Goal: Transaction & Acquisition: Purchase product/service

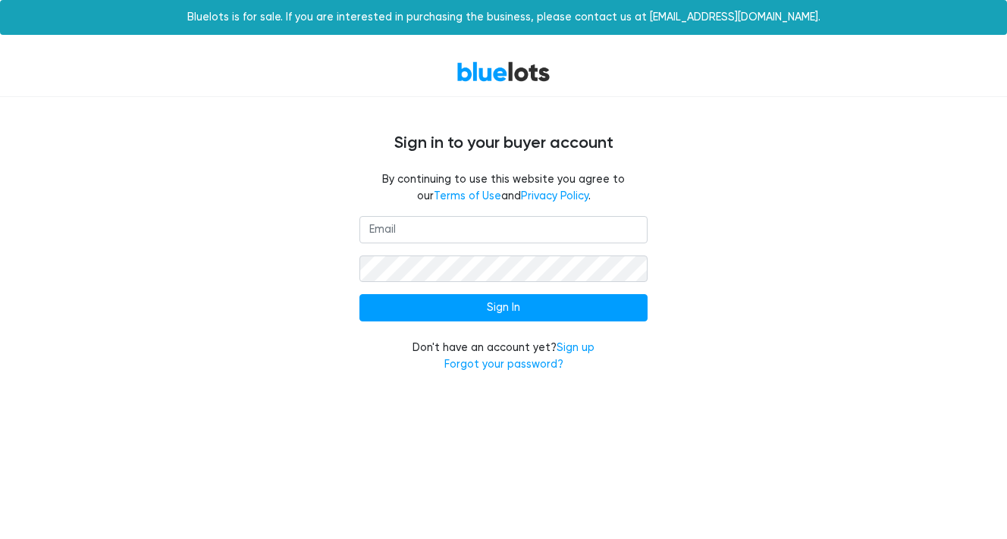
click at [408, 236] on input "email" at bounding box center [504, 229] width 288 height 27
click at [409, 235] on input "email" at bounding box center [504, 229] width 288 height 27
type input "kbarilla@gmail.com"
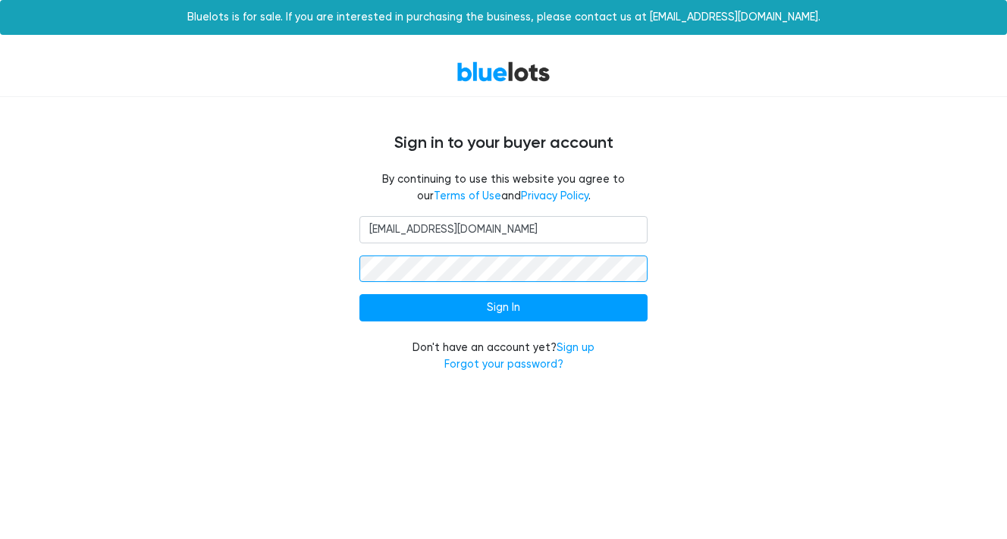
click at [504, 306] on input "Sign In" at bounding box center [504, 307] width 288 height 27
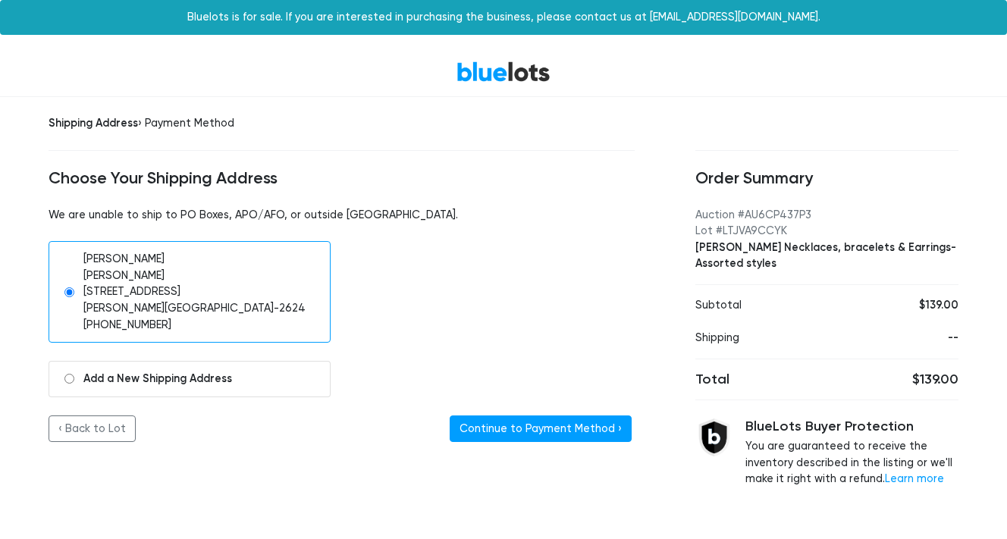
click at [530, 441] on div "Shipping Address › Payment Method Choose Your Shipping Address We are unable to…" at bounding box center [341, 301] width 647 height 409
click at [531, 418] on button "Continue to Payment Method ›" at bounding box center [541, 429] width 182 height 27
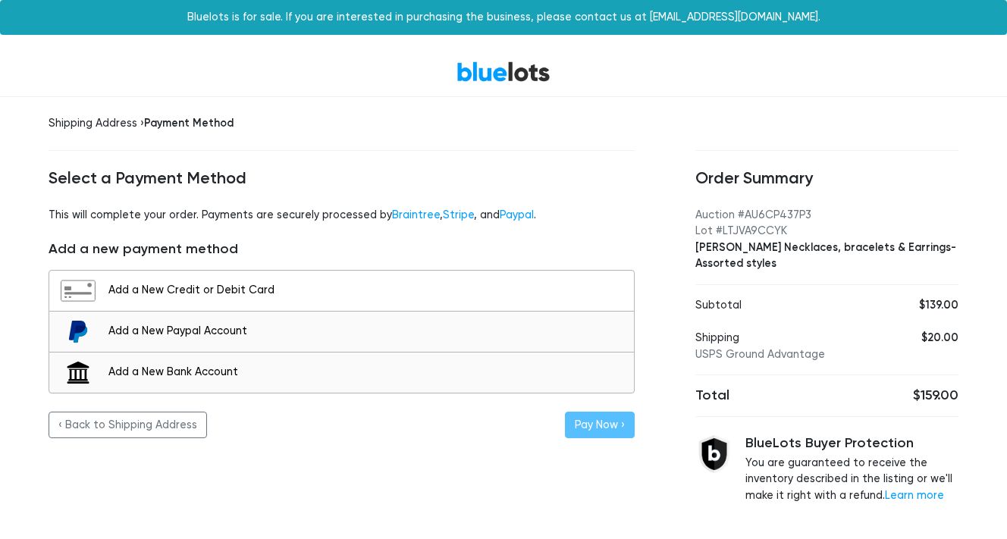
click at [213, 282] on div "Add a New Credit or Debit Card" at bounding box center [367, 290] width 518 height 17
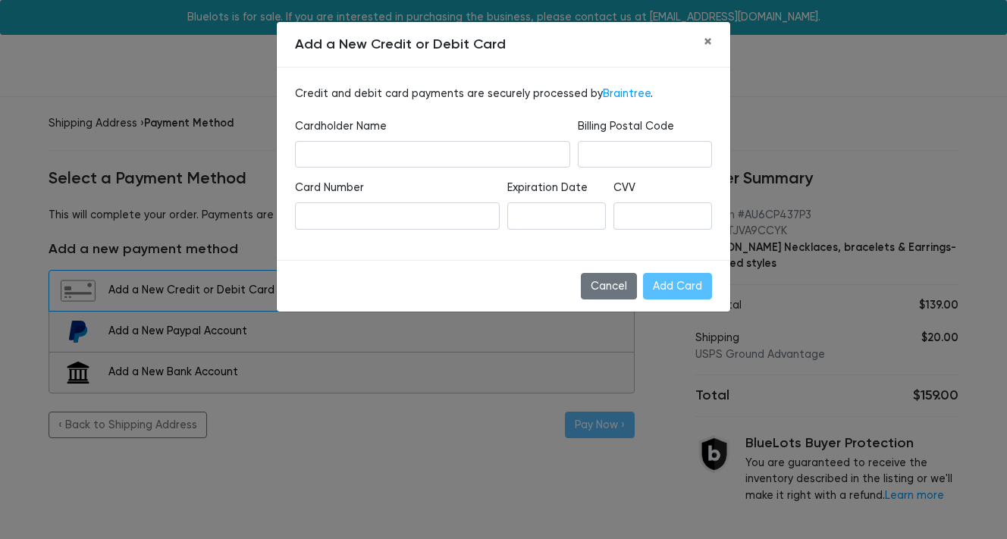
click at [401, 167] on div "Cardholder Name" at bounding box center [432, 148] width 283 height 61
click at [404, 162] on input "text" at bounding box center [432, 154] width 275 height 27
type input "[PERSON_NAME]"
click at [680, 289] on input "Add Card" at bounding box center [677, 286] width 69 height 27
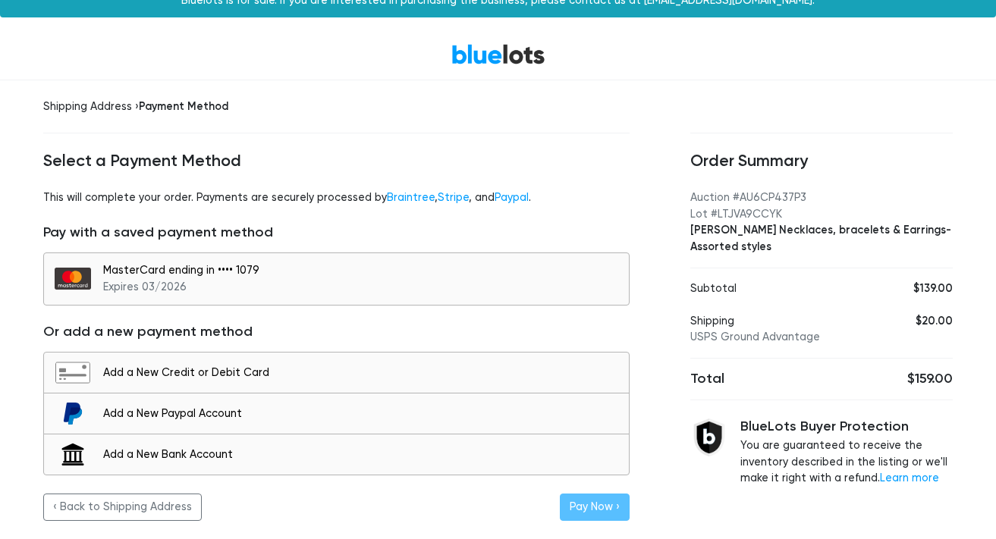
scroll to position [13, 0]
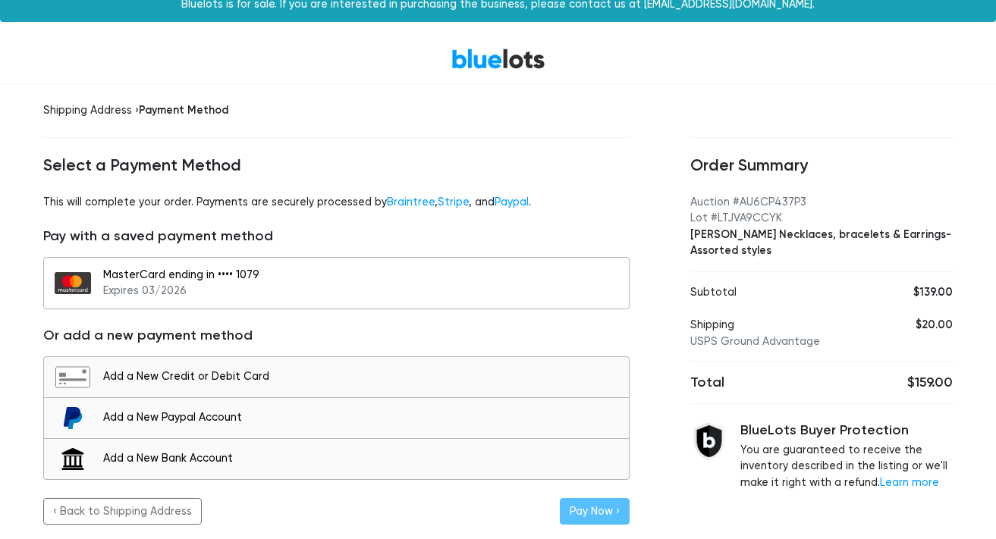
click at [410, 272] on div "MasterCard ending in •••• 1079 Expires 03/2026" at bounding box center [362, 283] width 518 height 33
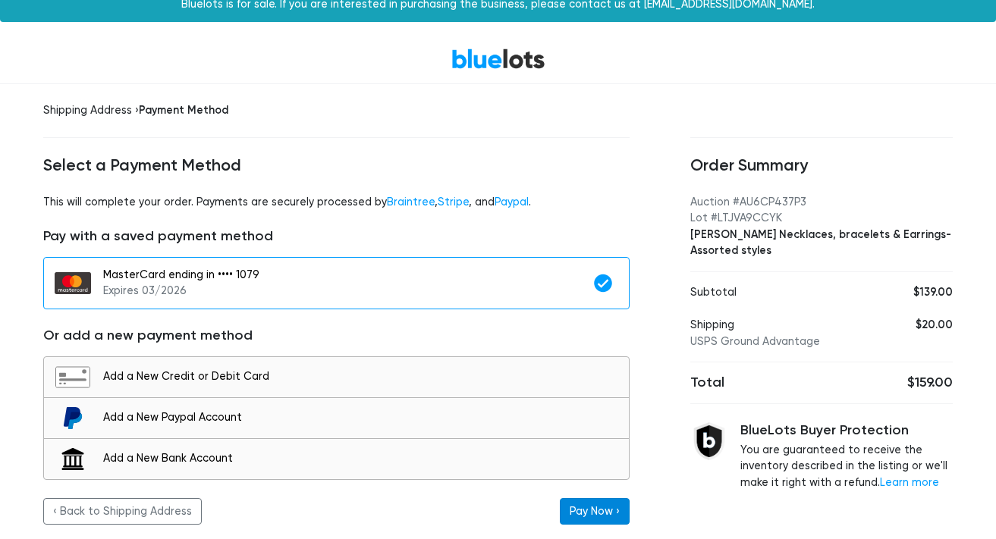
click at [595, 511] on button "Pay Now ›" at bounding box center [595, 511] width 70 height 27
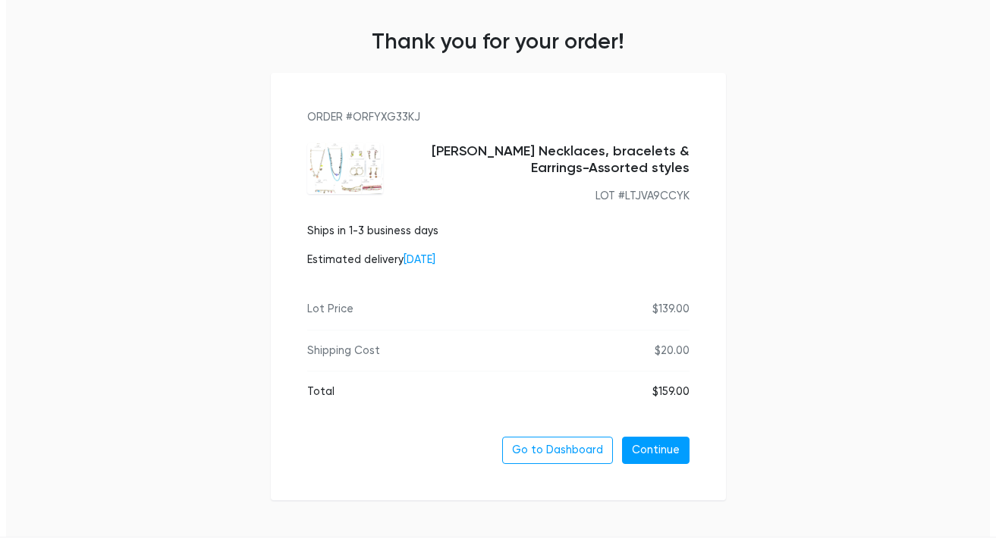
scroll to position [162, 0]
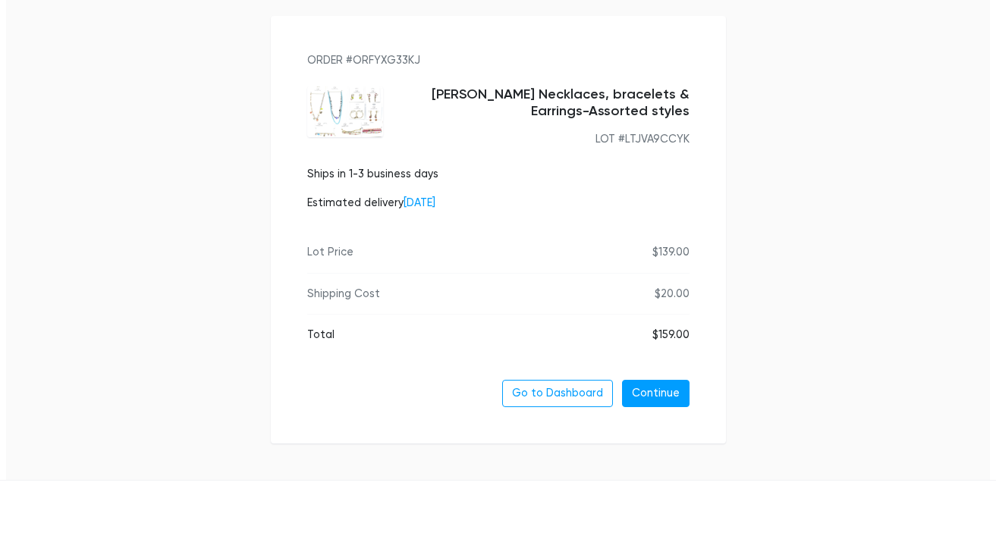
click at [435, 201] on span "[DATE]" at bounding box center [420, 202] width 32 height 13
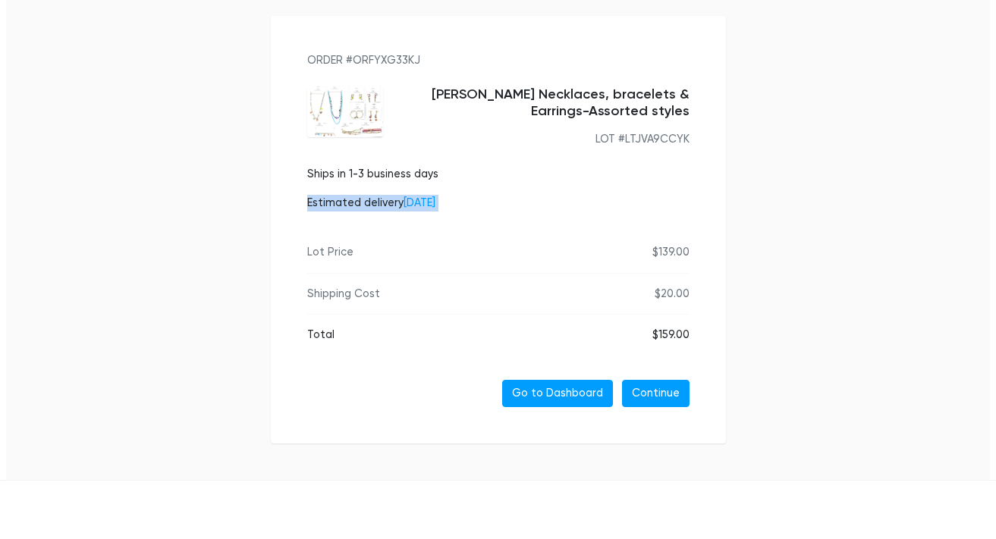
click at [555, 383] on link "Go to Dashboard" at bounding box center [557, 393] width 111 height 27
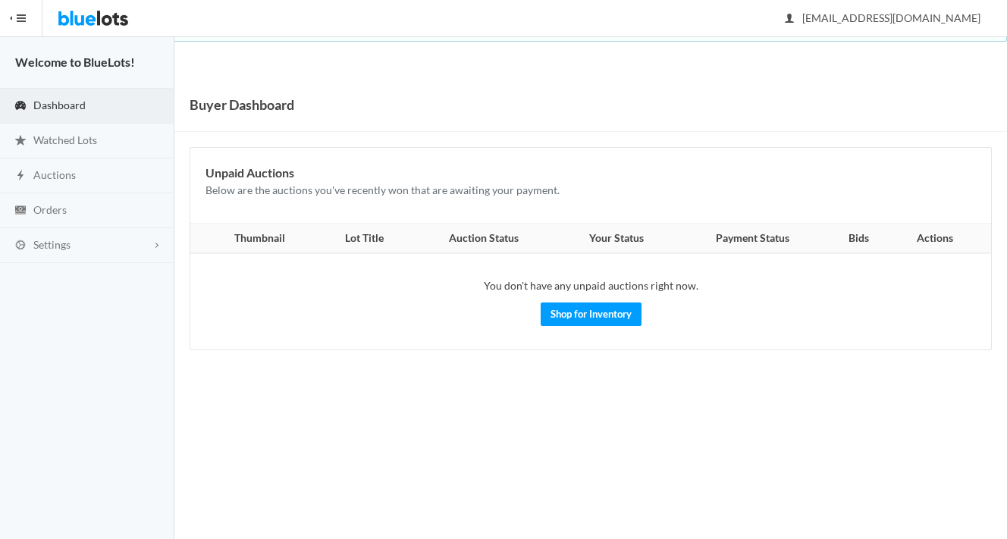
click at [74, 96] on link "Dashboard" at bounding box center [87, 106] width 174 height 35
